Goal: Task Accomplishment & Management: Use online tool/utility

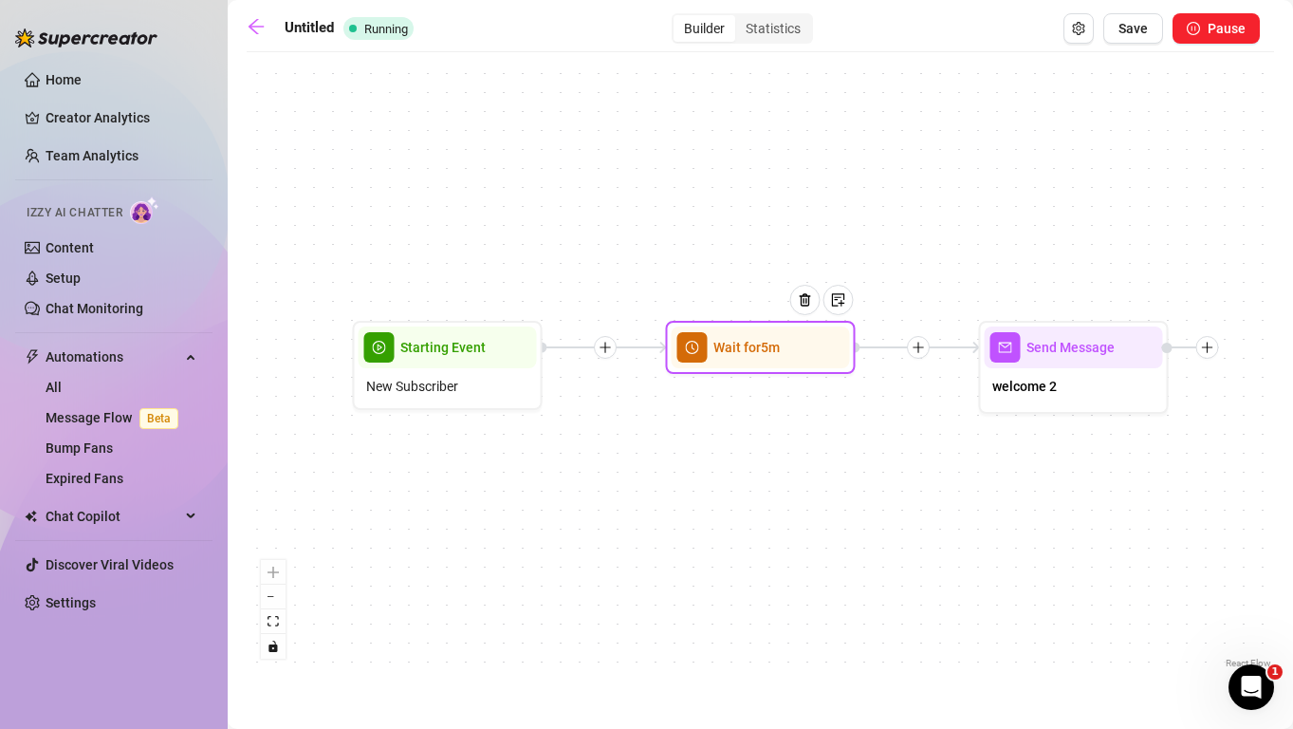
click at [766, 354] on span "Wait for 5m" at bounding box center [746, 347] width 66 height 21
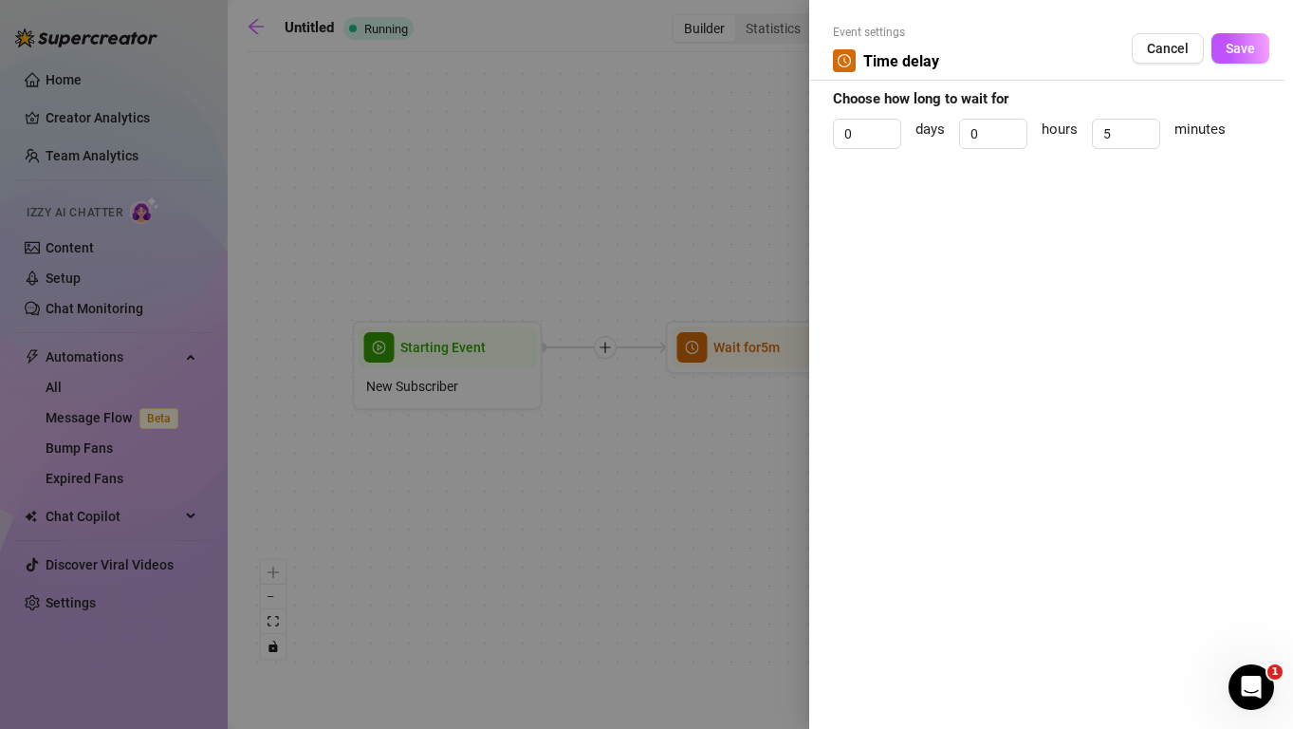
click at [710, 149] on div at bounding box center [646, 364] width 1293 height 729
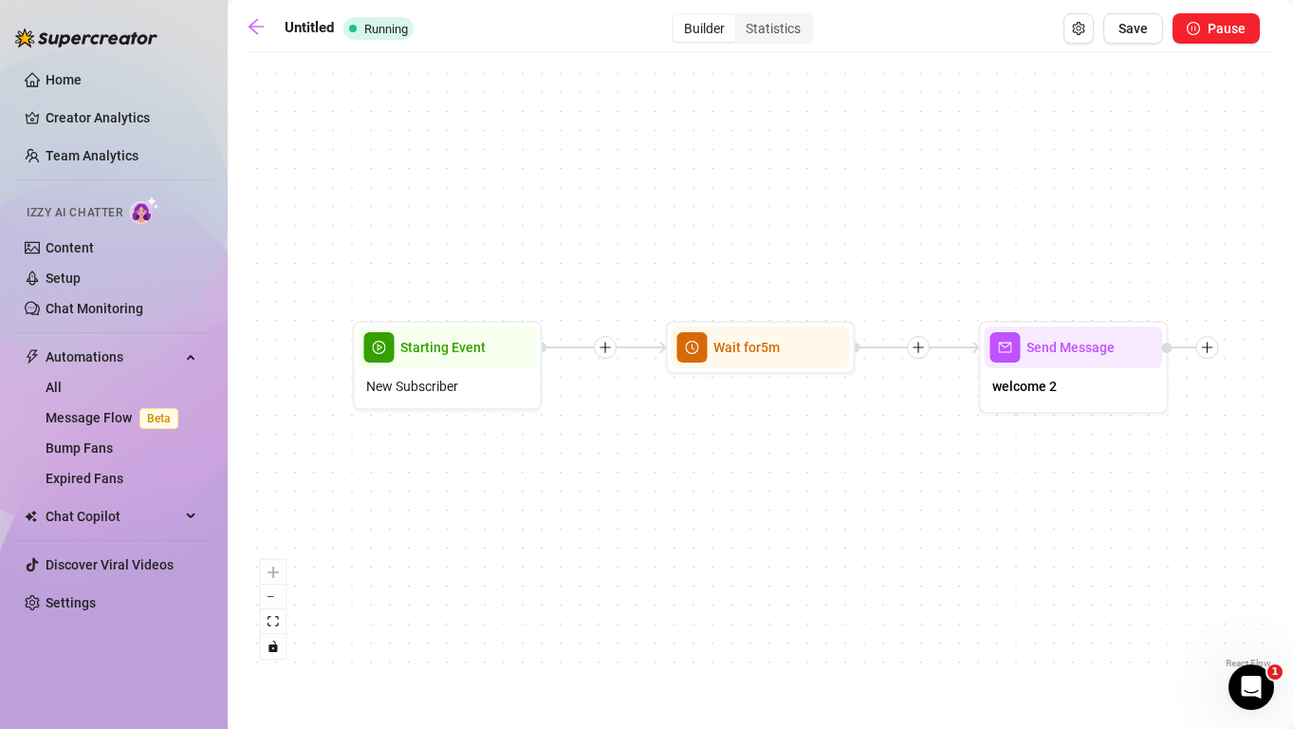
click at [1047, 346] on span "Send Message" at bounding box center [1070, 347] width 88 height 21
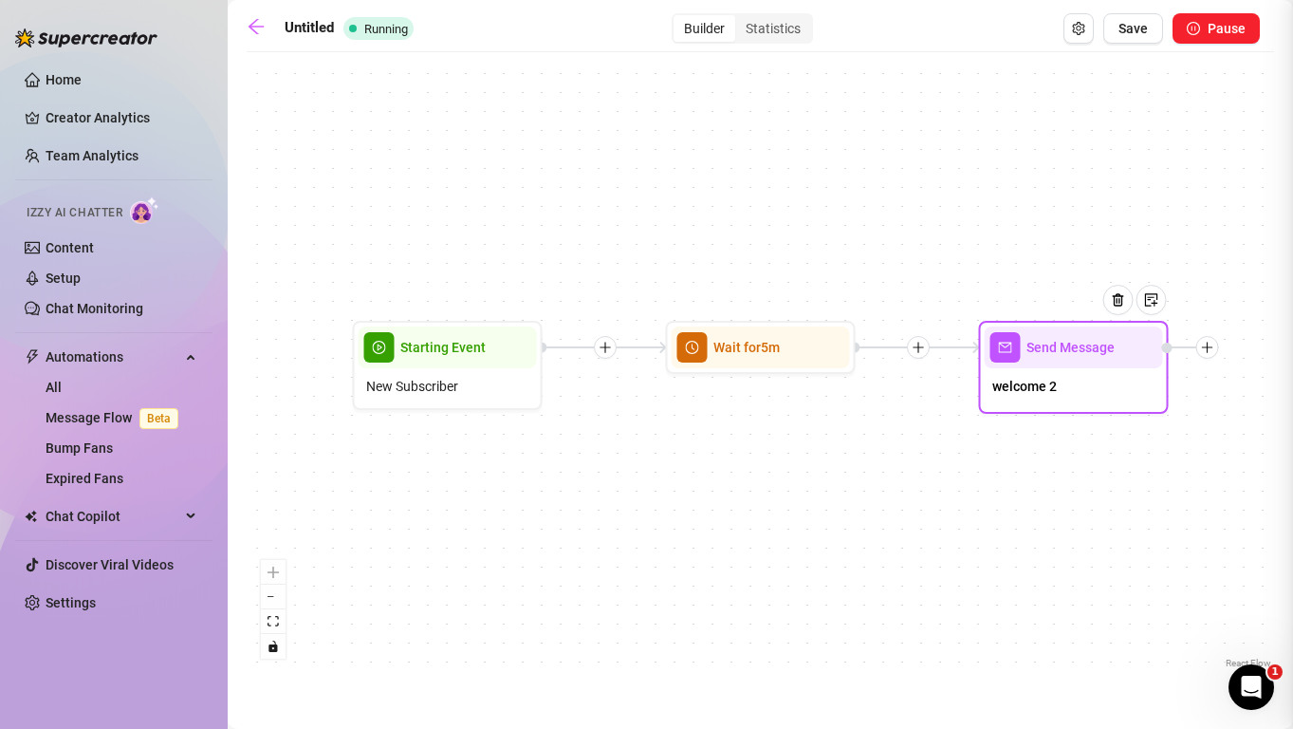
type textarea "hey du :)! danke fürs abo....hoffe dir gefällts hier !😋 vielleicht meldest du d…"
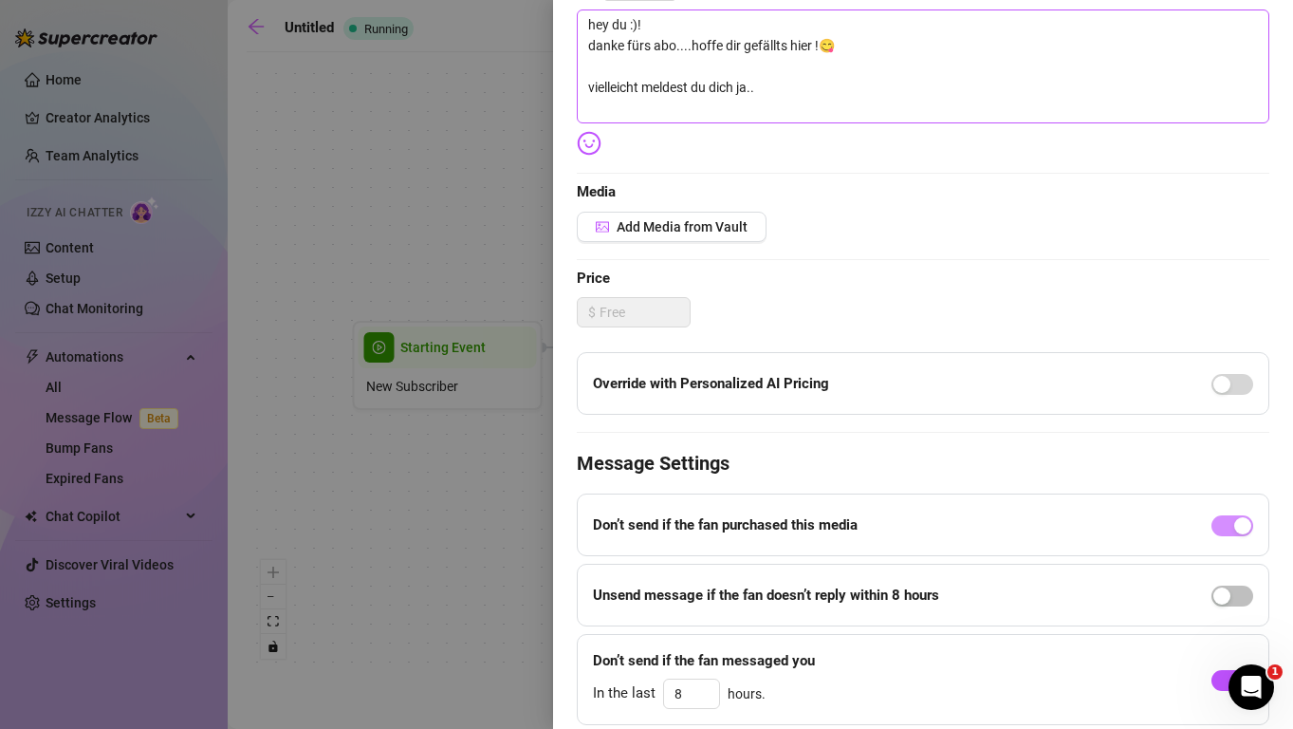
scroll to position [419, 0]
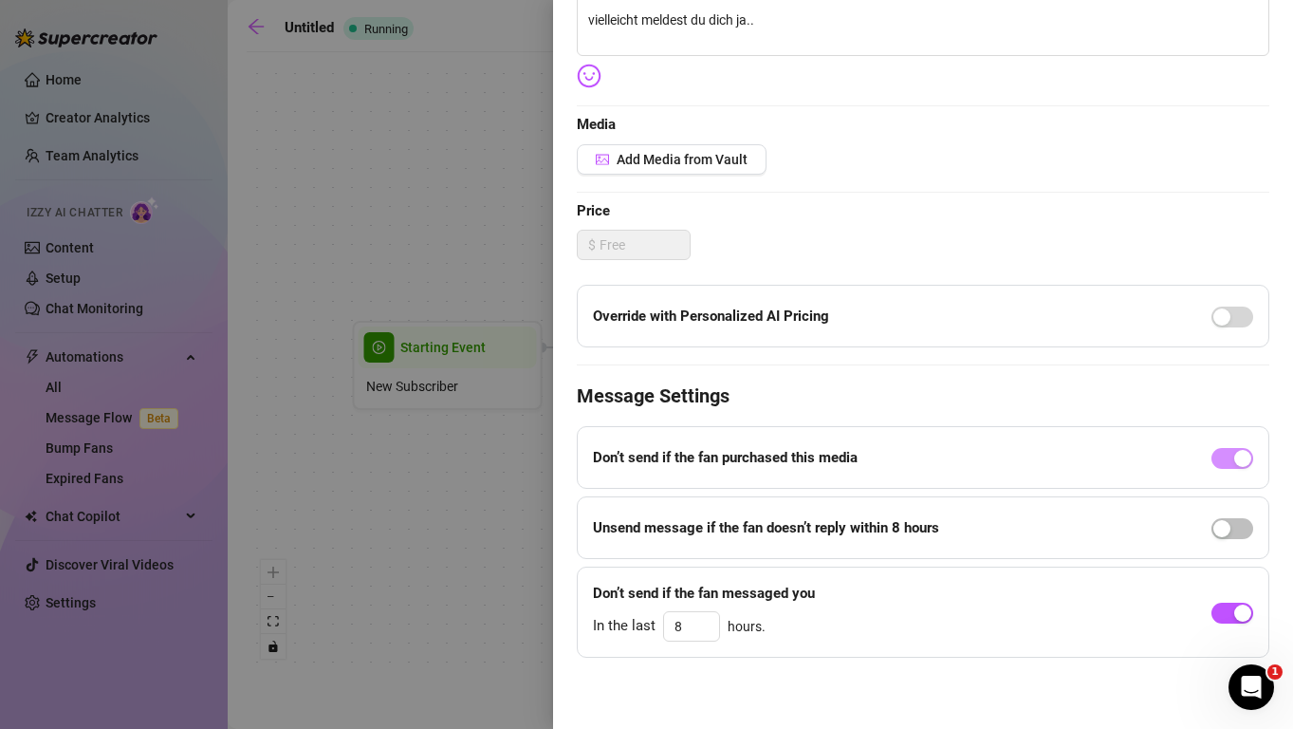
click at [443, 209] on div at bounding box center [646, 364] width 1293 height 729
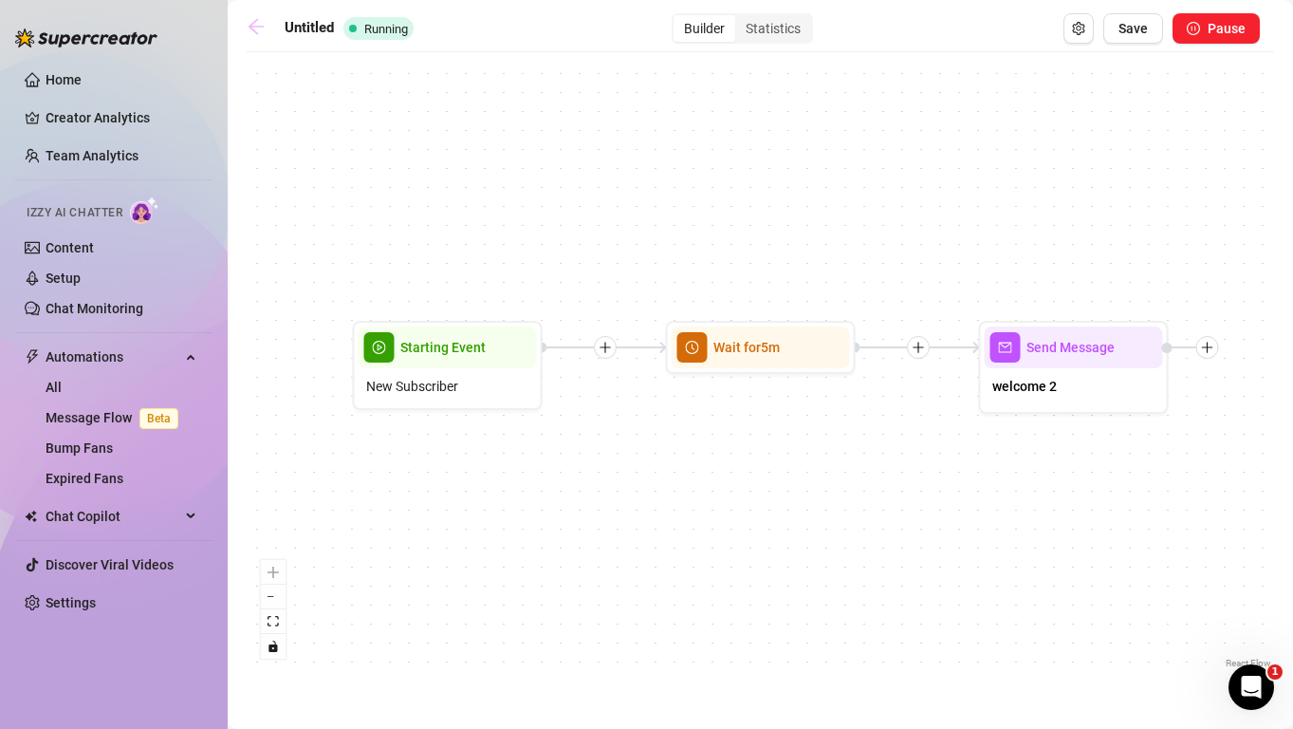
click at [259, 28] on icon "arrow-left" at bounding box center [256, 26] width 19 height 19
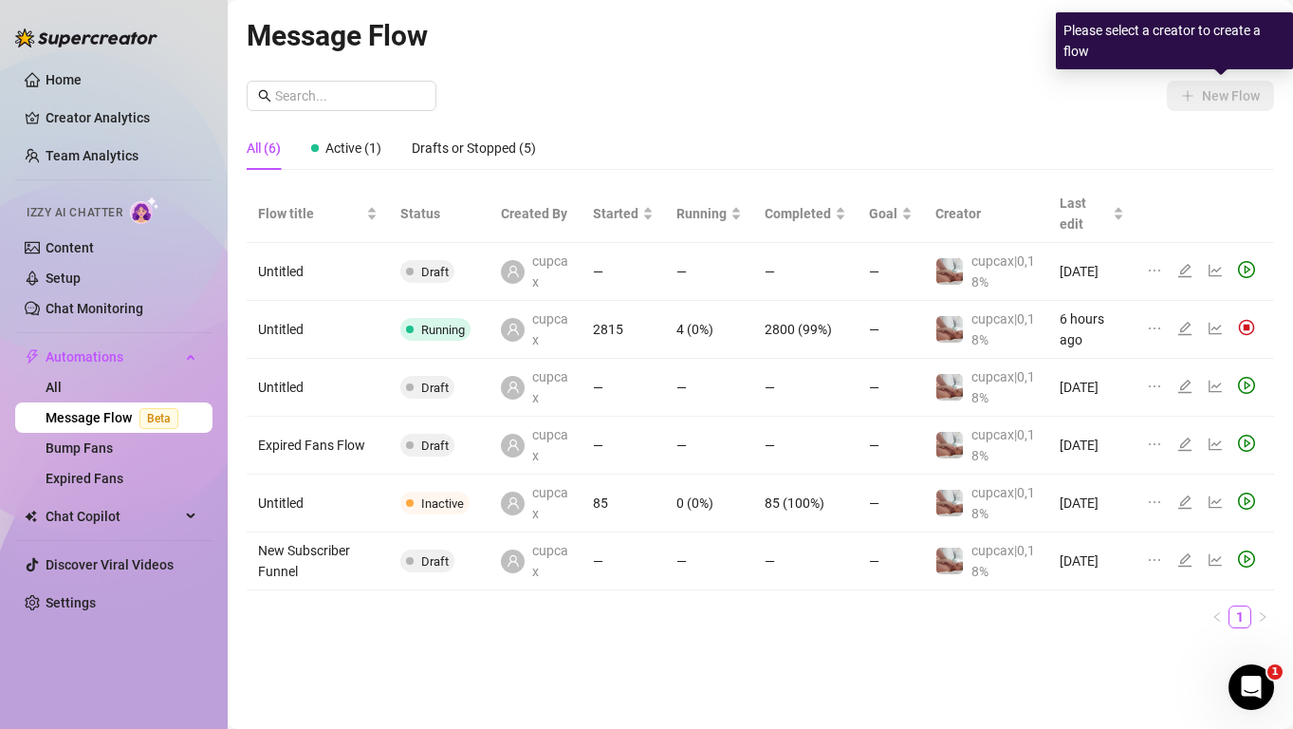
click at [1228, 19] on div "Please select a creator to create a flow" at bounding box center [1174, 40] width 237 height 57
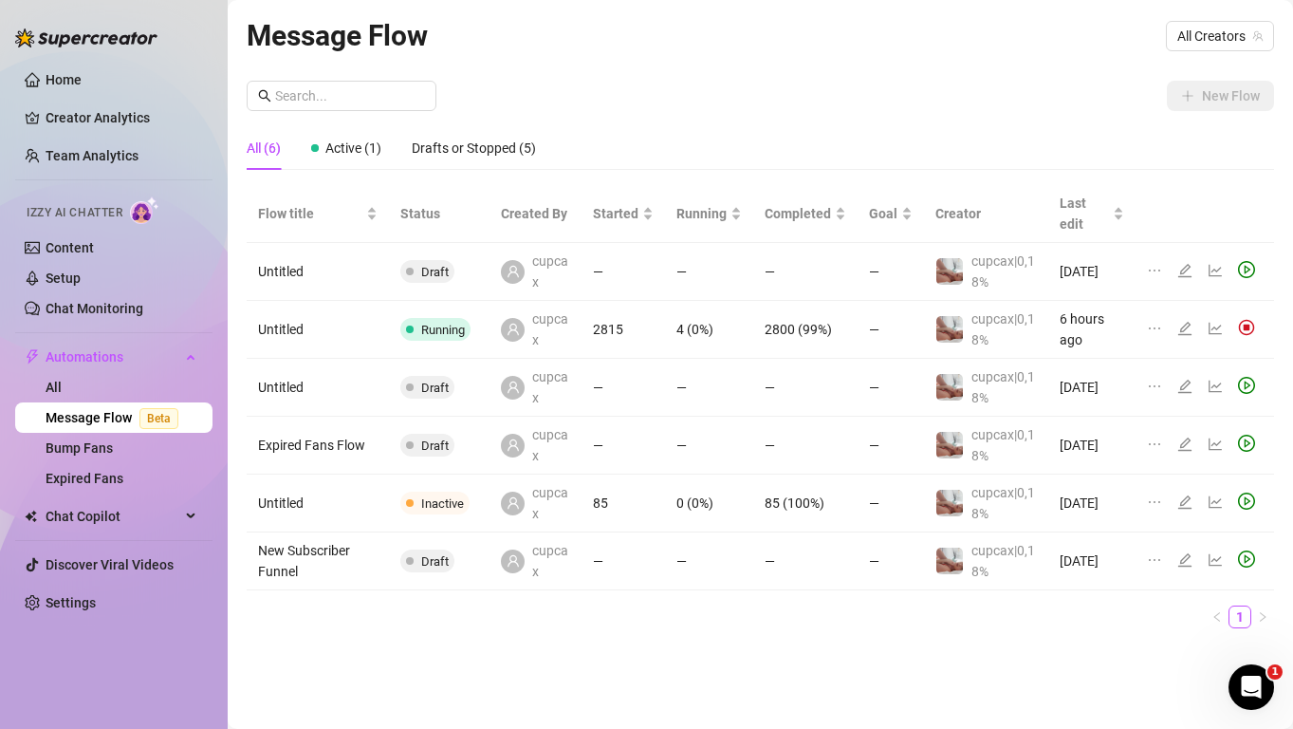
click at [1224, 51] on div "Message Flow All Creators" at bounding box center [760, 35] width 1027 height 45
click at [1224, 38] on span "All Creators" at bounding box center [1219, 36] width 85 height 28
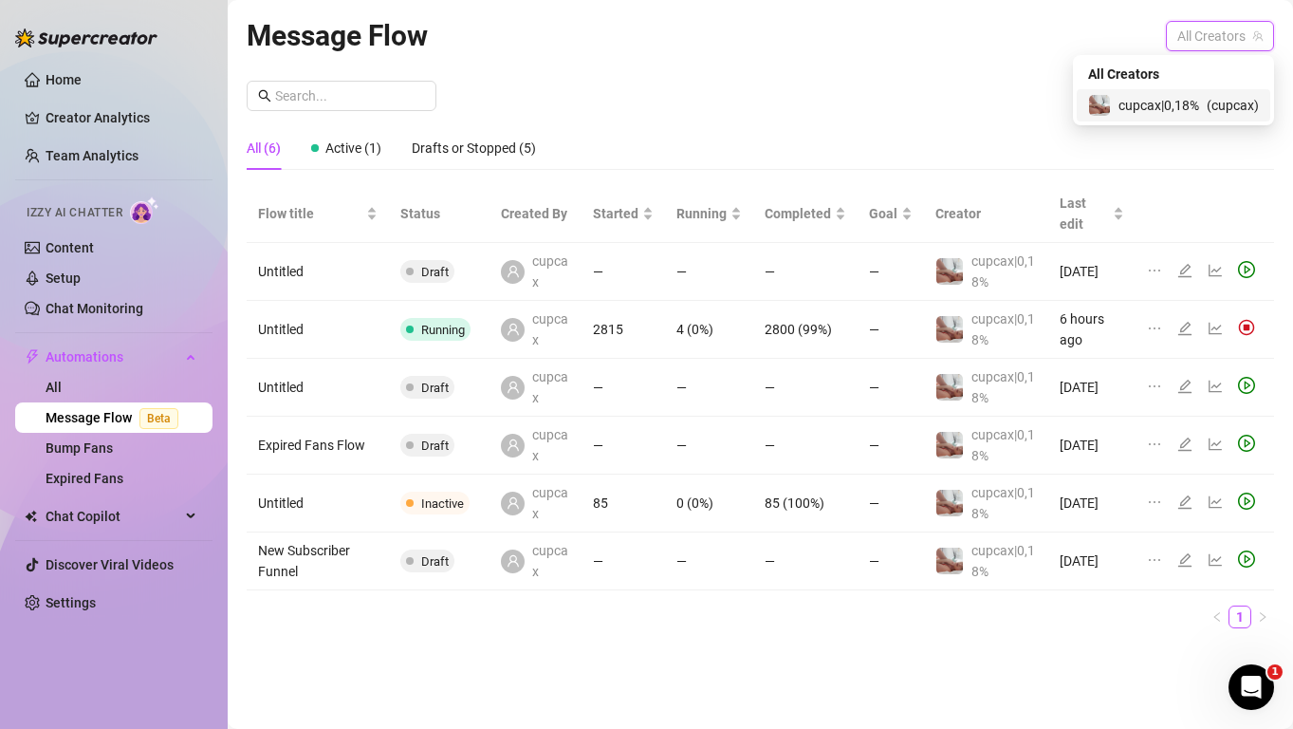
click at [1172, 94] on div "cupcax|0,18% ( cupcax )" at bounding box center [1173, 105] width 171 height 23
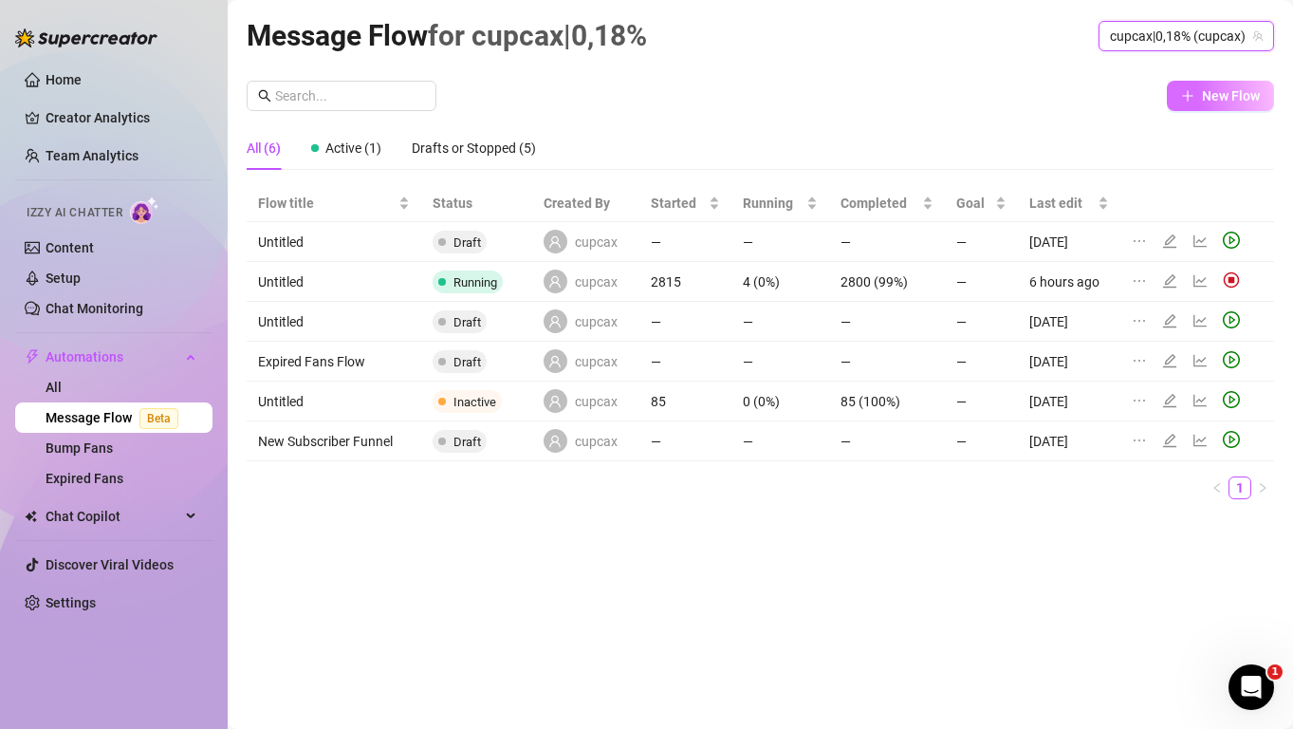
click at [1222, 105] on button "New Flow" at bounding box center [1220, 96] width 107 height 30
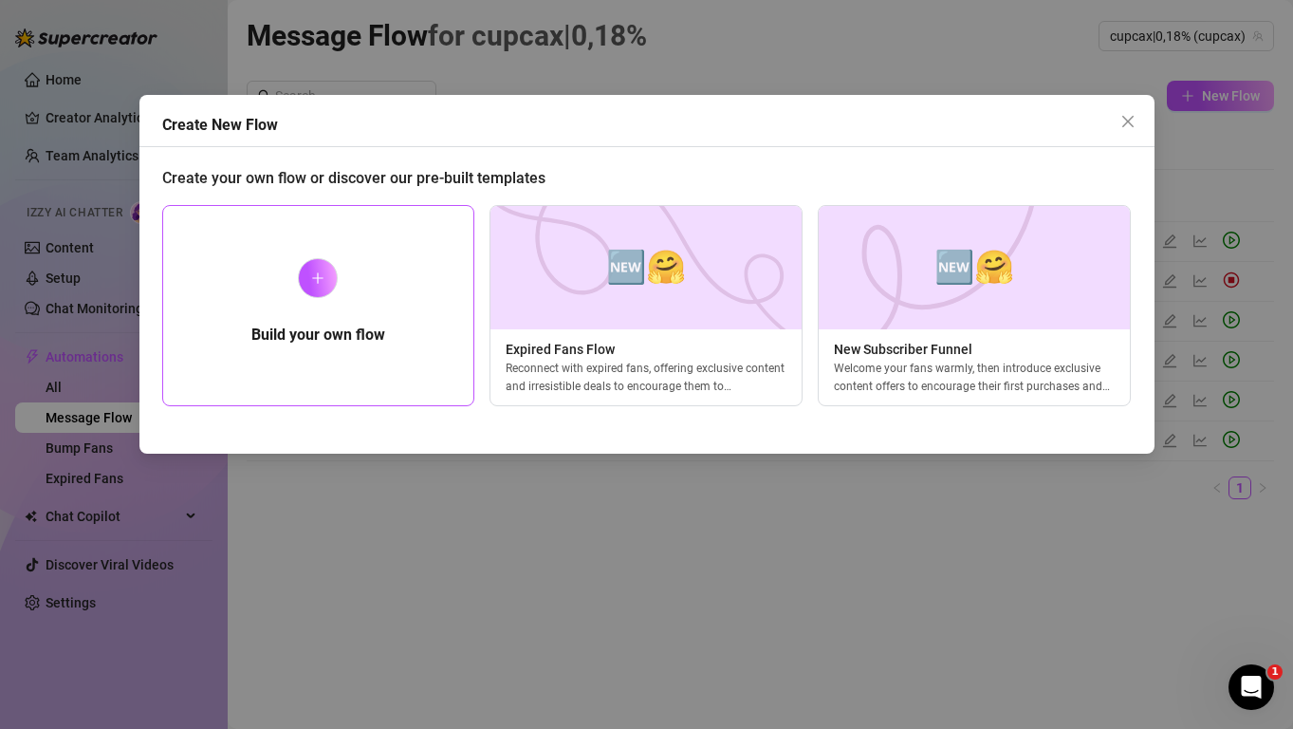
click at [392, 331] on div "Build your own flow" at bounding box center [318, 305] width 313 height 201
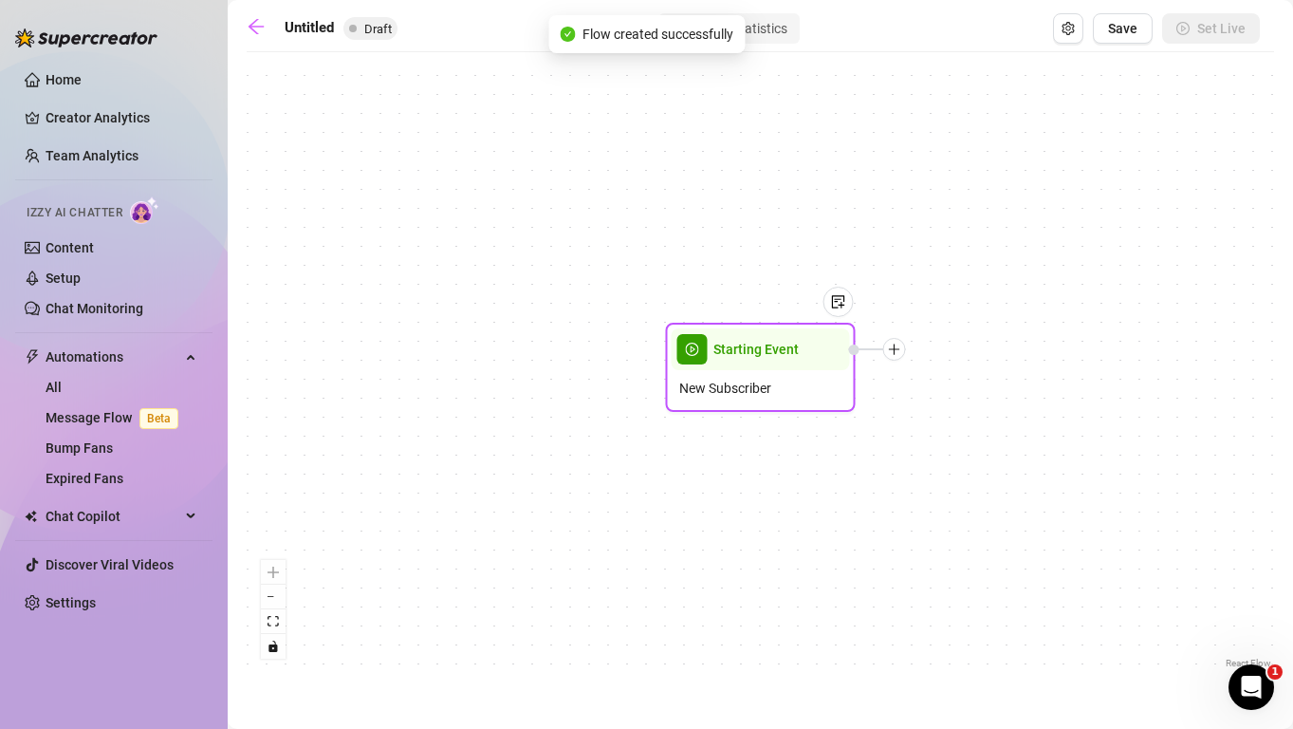
click at [767, 395] on span "New Subscriber" at bounding box center [725, 388] width 92 height 21
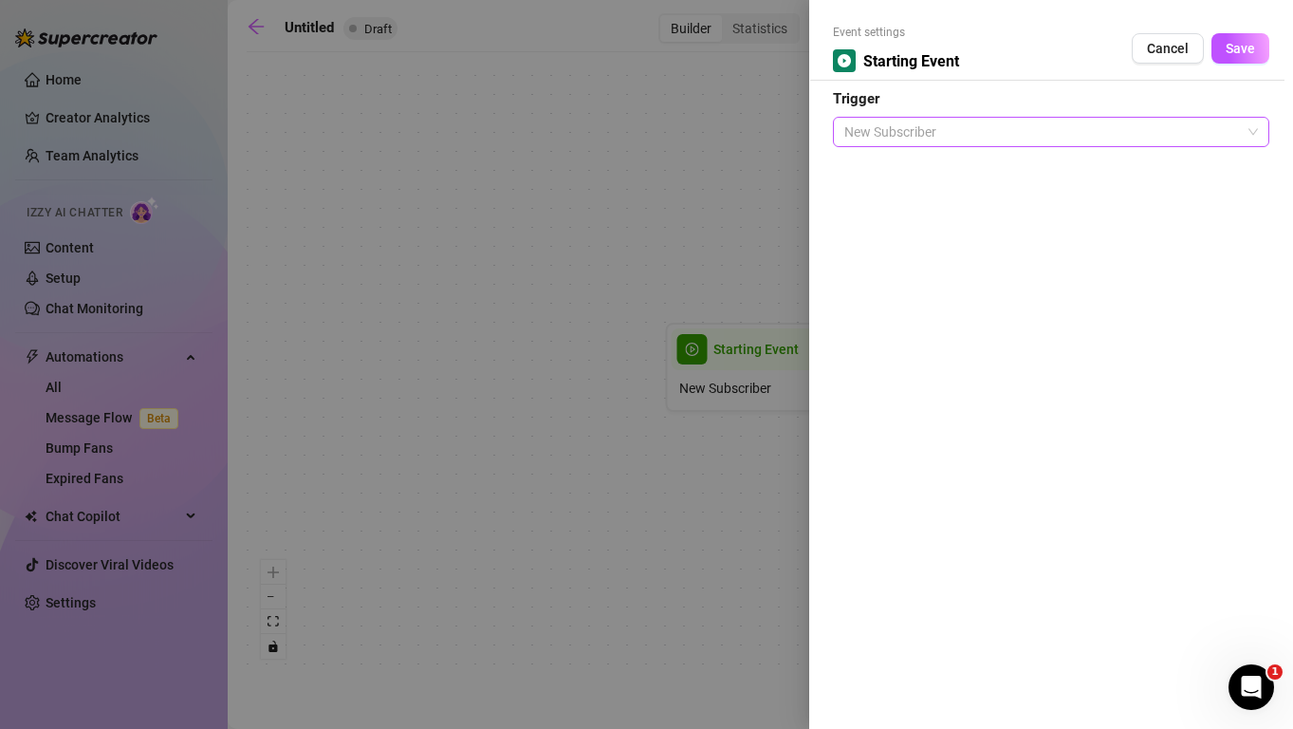
click at [944, 138] on span "New Subscriber" at bounding box center [1051, 132] width 414 height 28
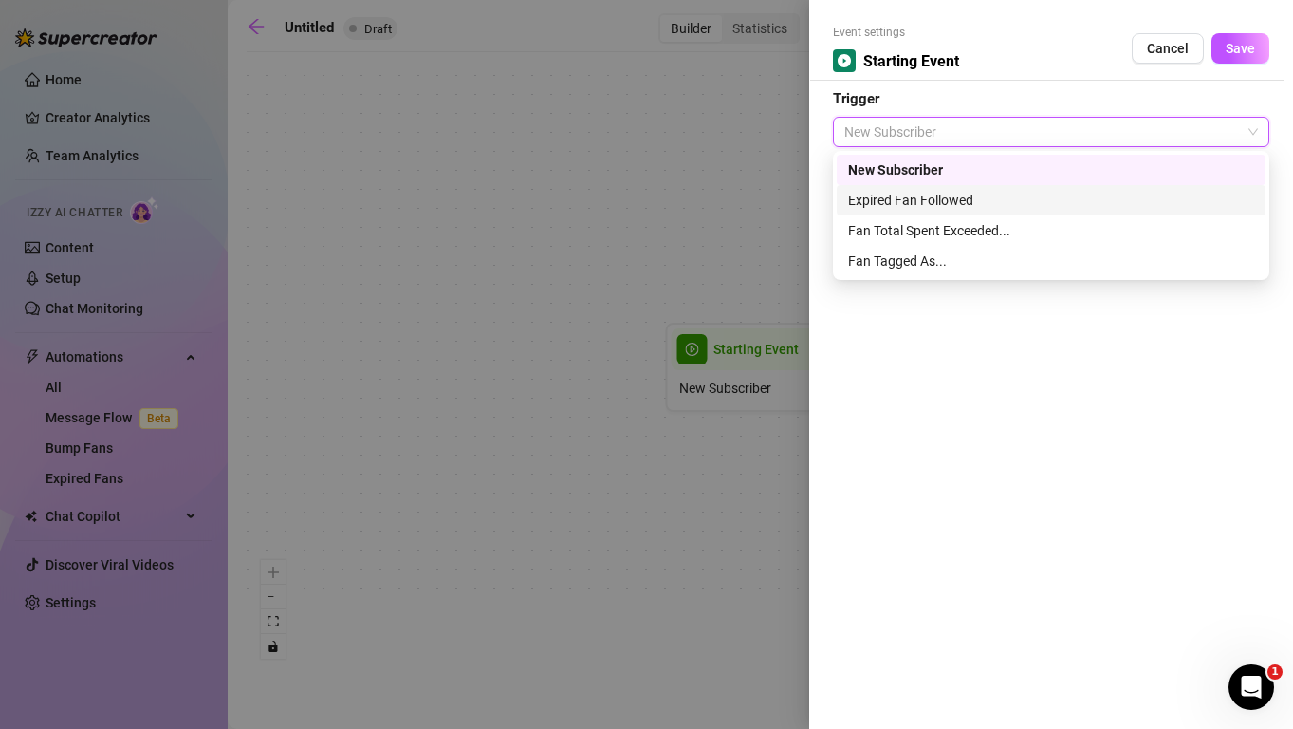
click at [589, 85] on div at bounding box center [646, 364] width 1293 height 729
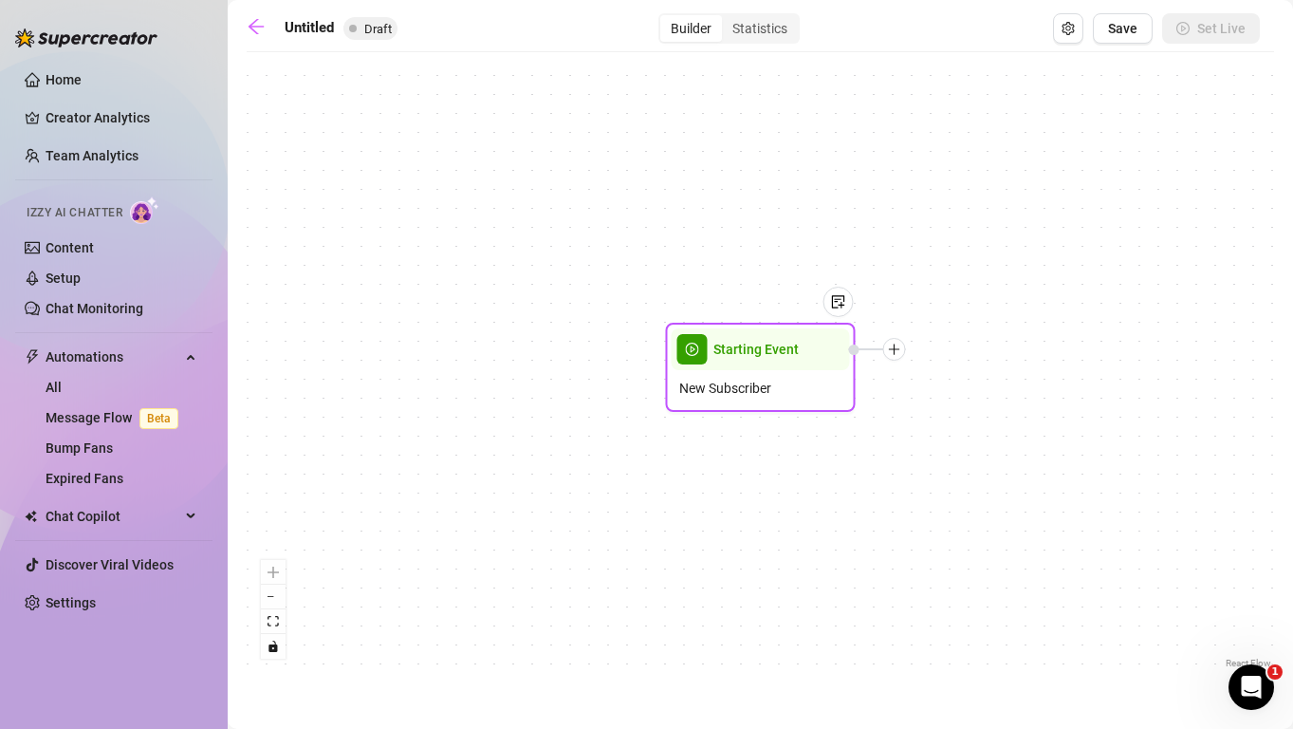
click at [789, 387] on div "New Subscriber" at bounding box center [761, 388] width 178 height 36
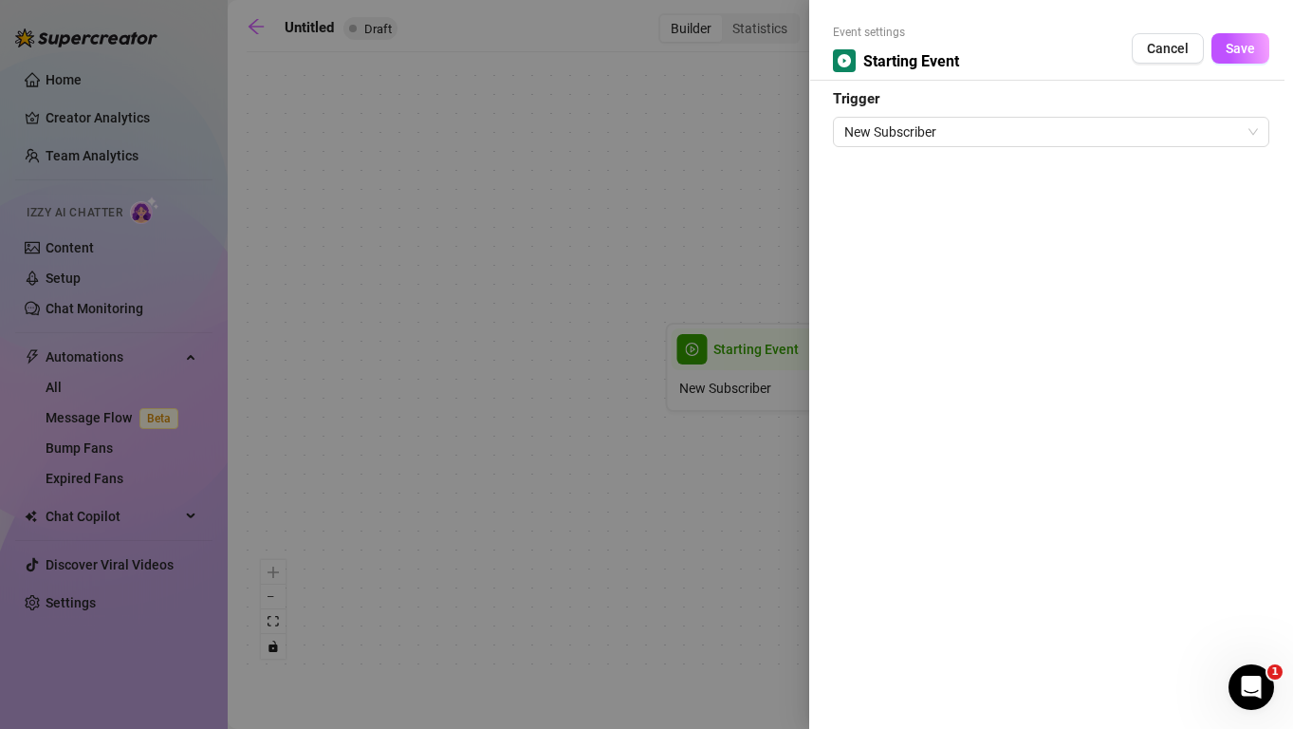
click at [1077, 115] on div "New Subscriber" at bounding box center [1051, 129] width 436 height 36
click at [1076, 132] on span "New Subscriber" at bounding box center [1051, 132] width 414 height 28
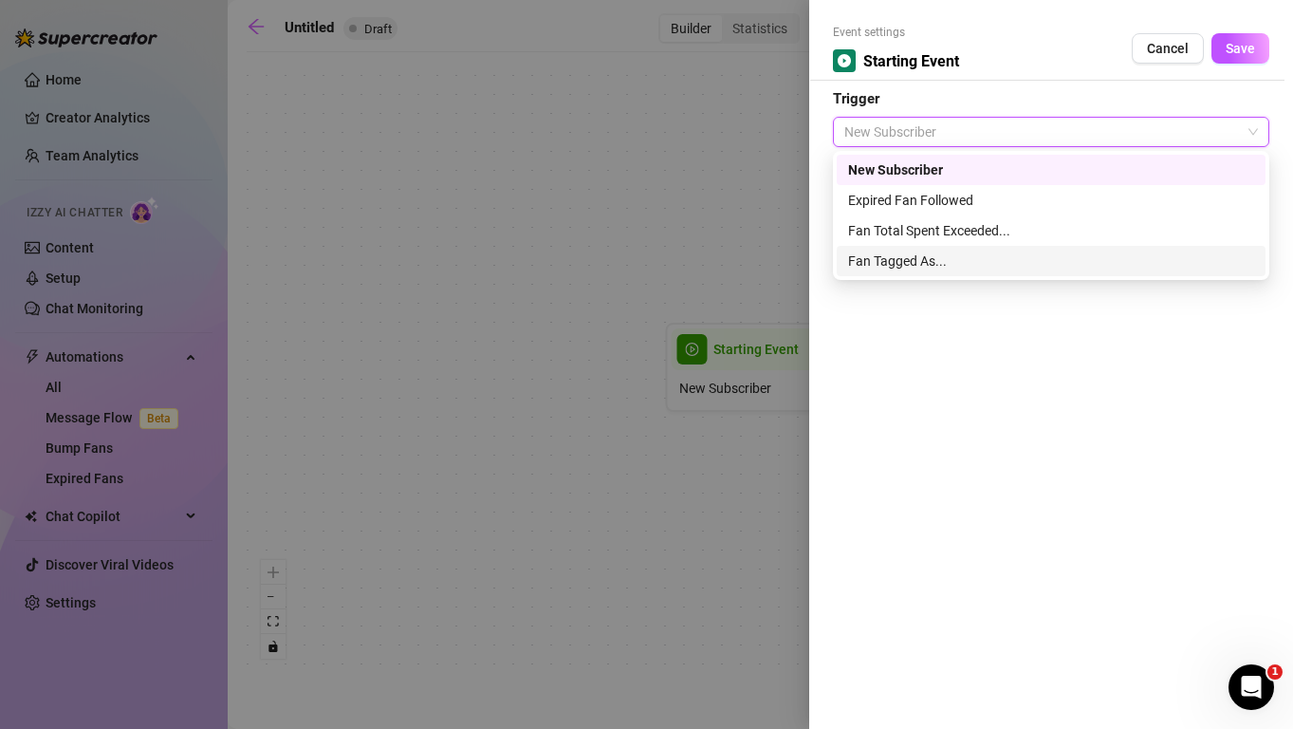
click at [894, 260] on div "Fan Tagged As..." at bounding box center [1051, 260] width 406 height 21
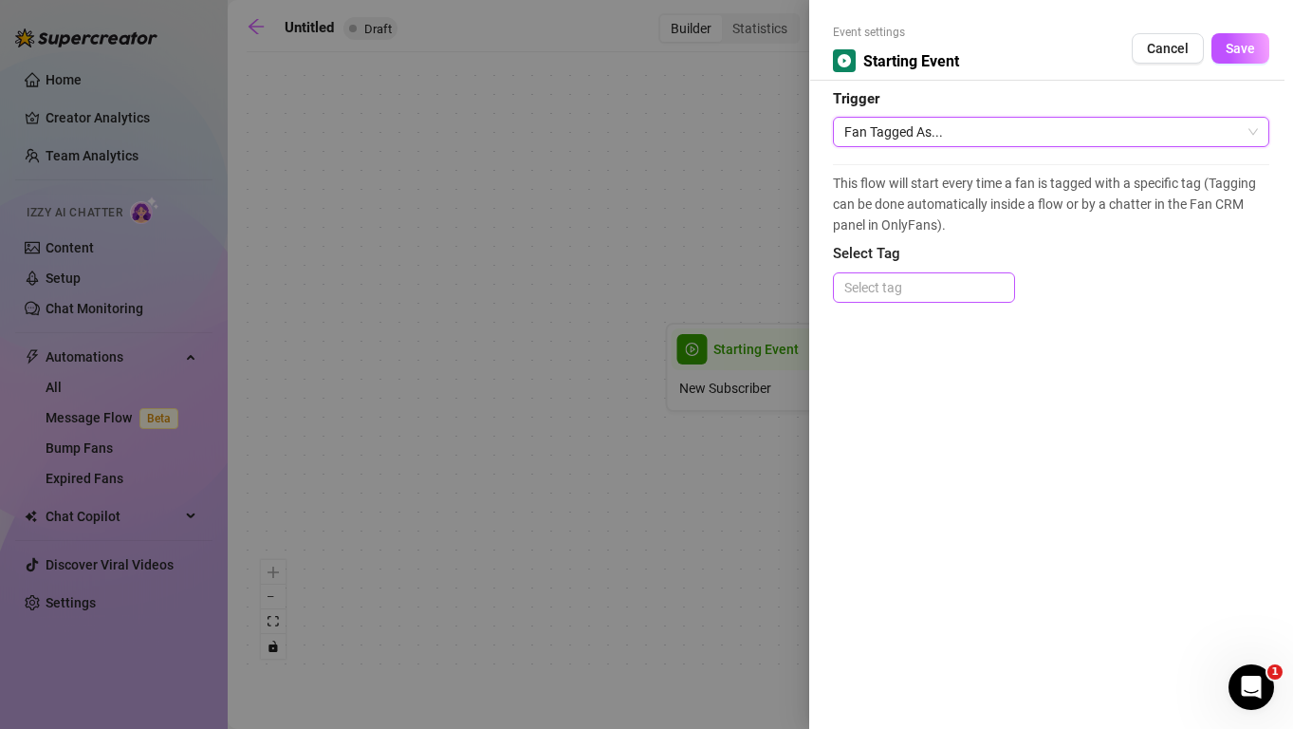
click at [897, 280] on div at bounding box center [924, 287] width 175 height 27
click at [659, 168] on div at bounding box center [646, 364] width 1293 height 729
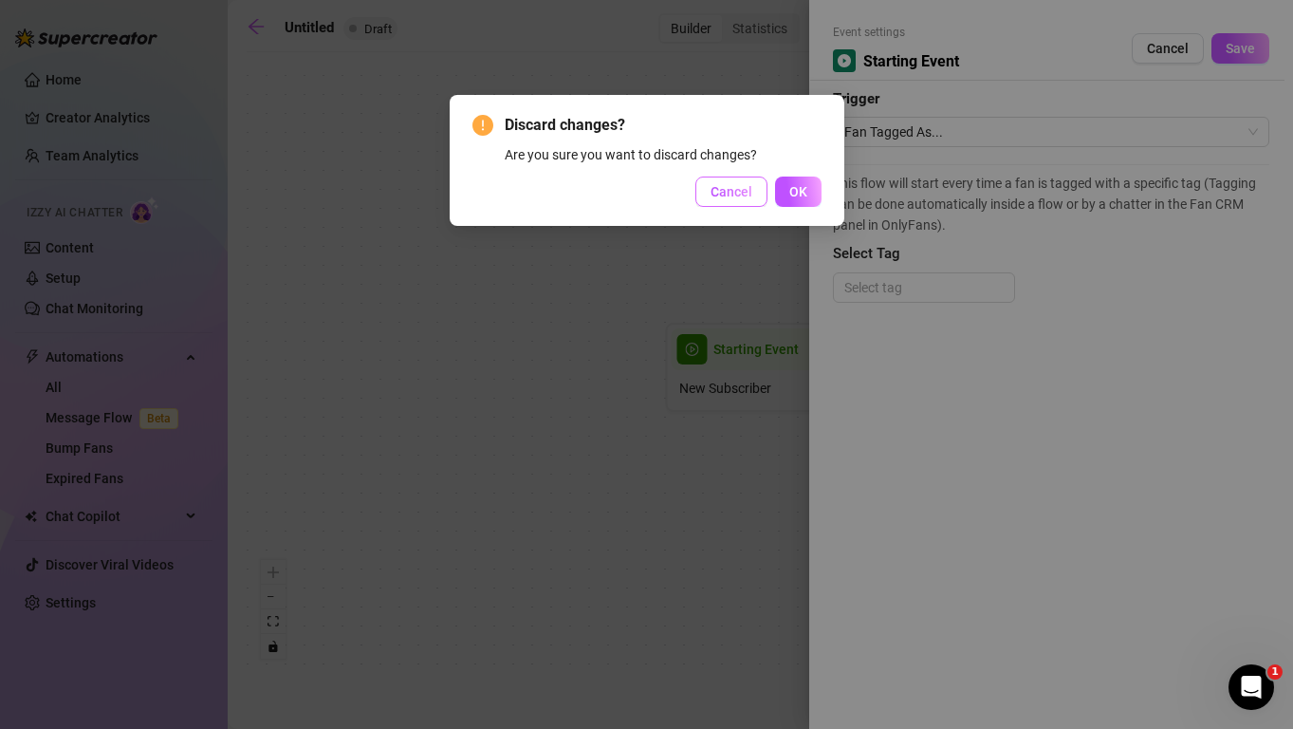
click at [747, 200] on button "Cancel" at bounding box center [731, 191] width 72 height 30
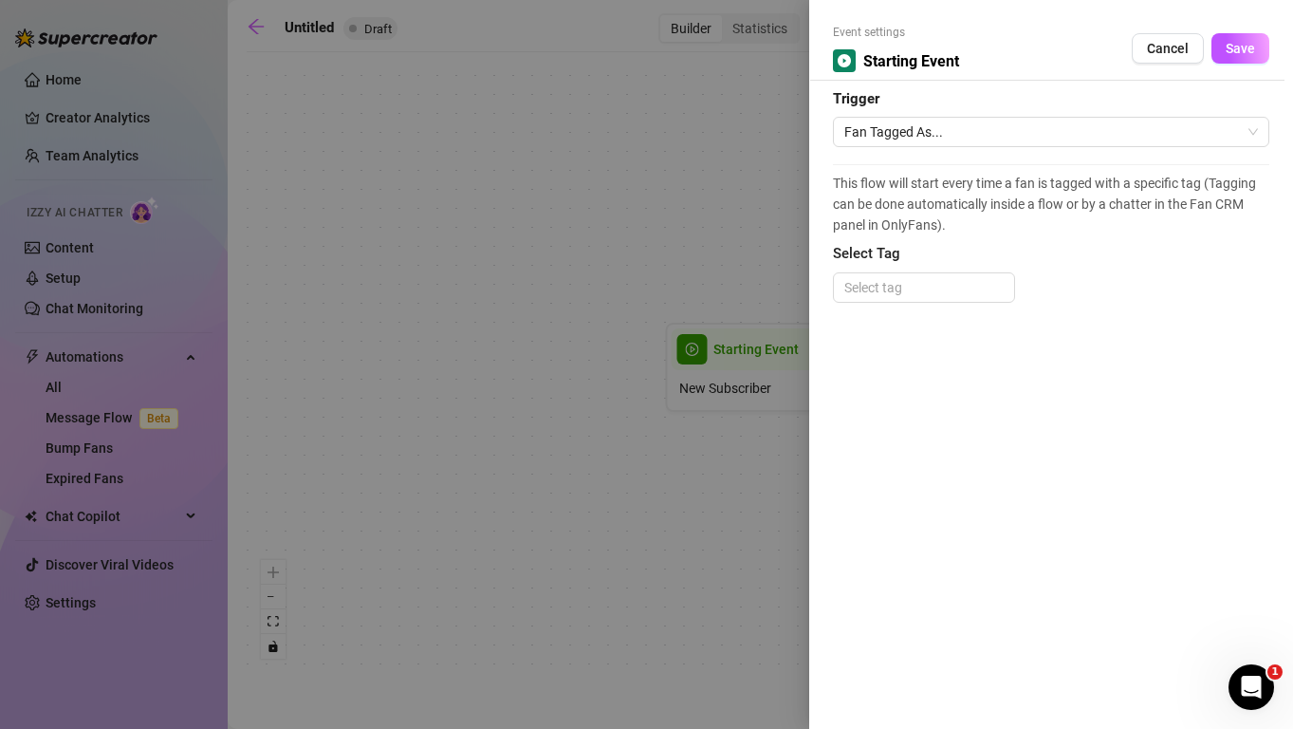
click at [103, 452] on div at bounding box center [646, 364] width 1293 height 729
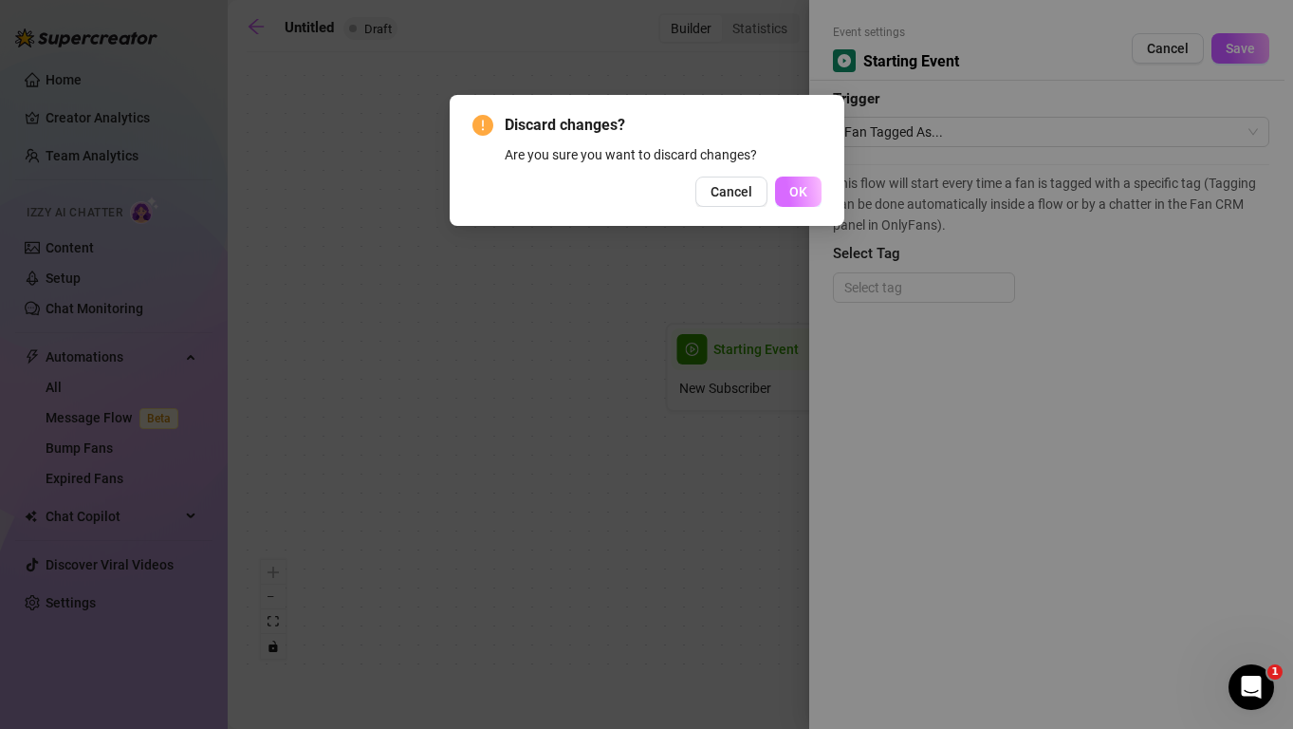
click at [796, 193] on span "OK" at bounding box center [798, 191] width 18 height 15
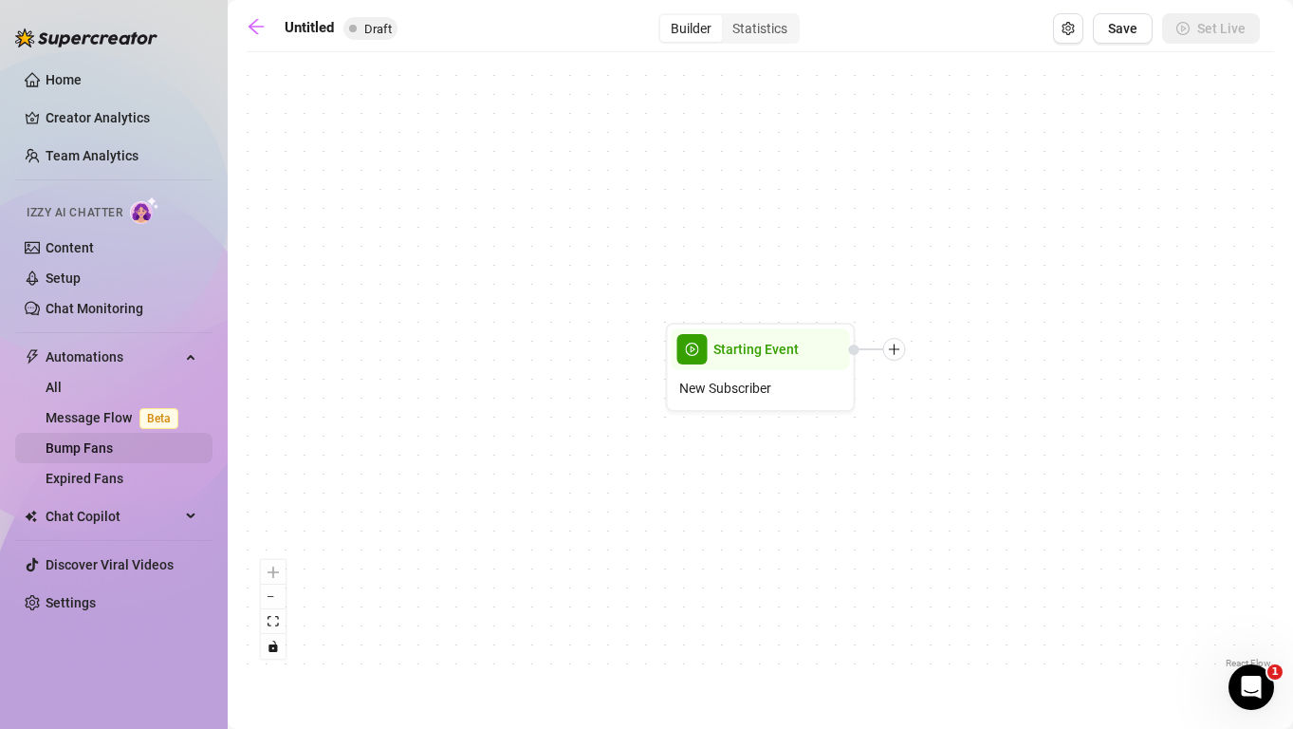
click at [113, 446] on link "Bump Fans" at bounding box center [79, 447] width 67 height 15
